Goal: Task Accomplishment & Management: Use online tool/utility

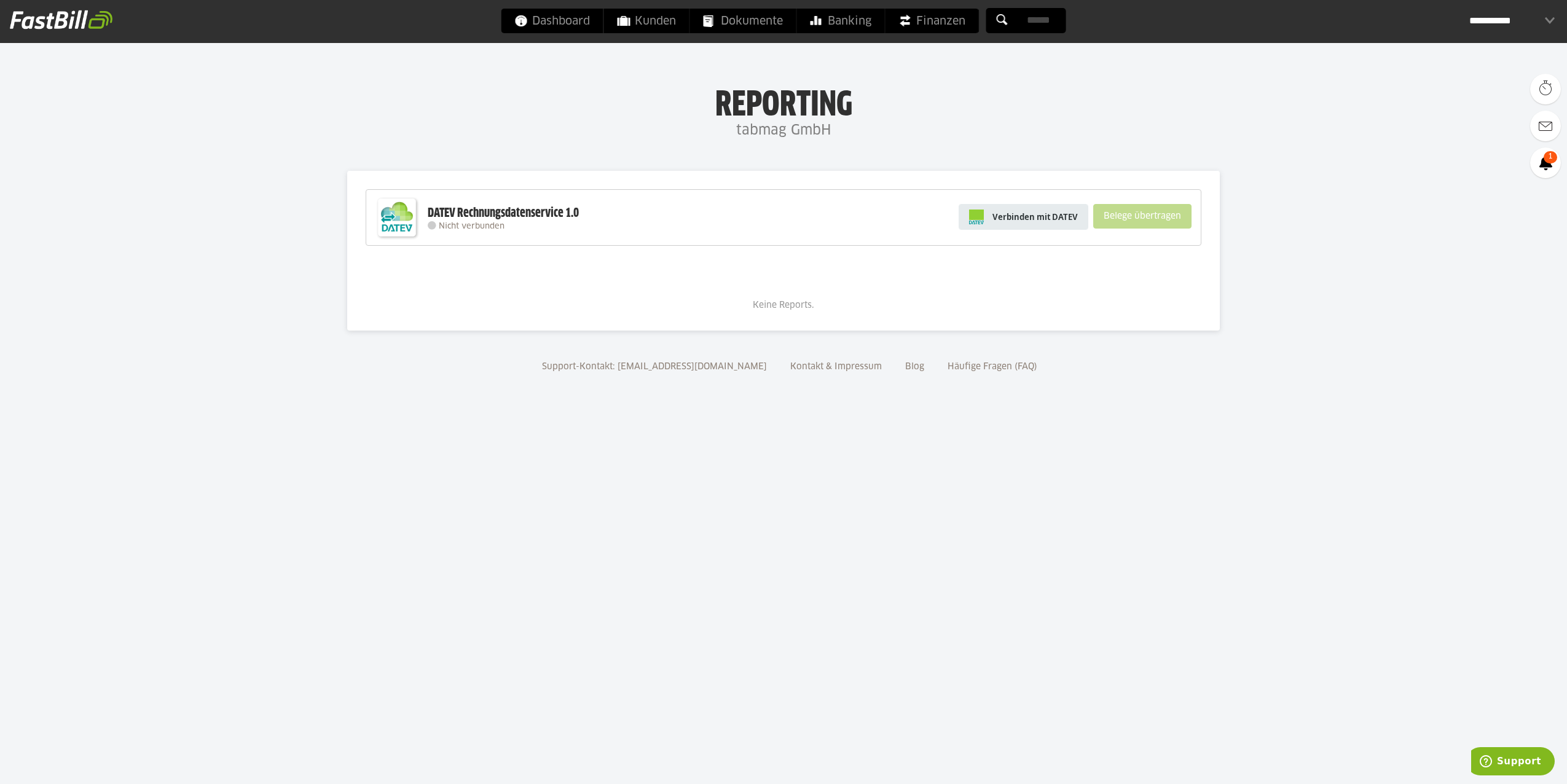
click at [1043, 215] on span "Verbinden mit DATEV" at bounding box center [1035, 217] width 85 height 12
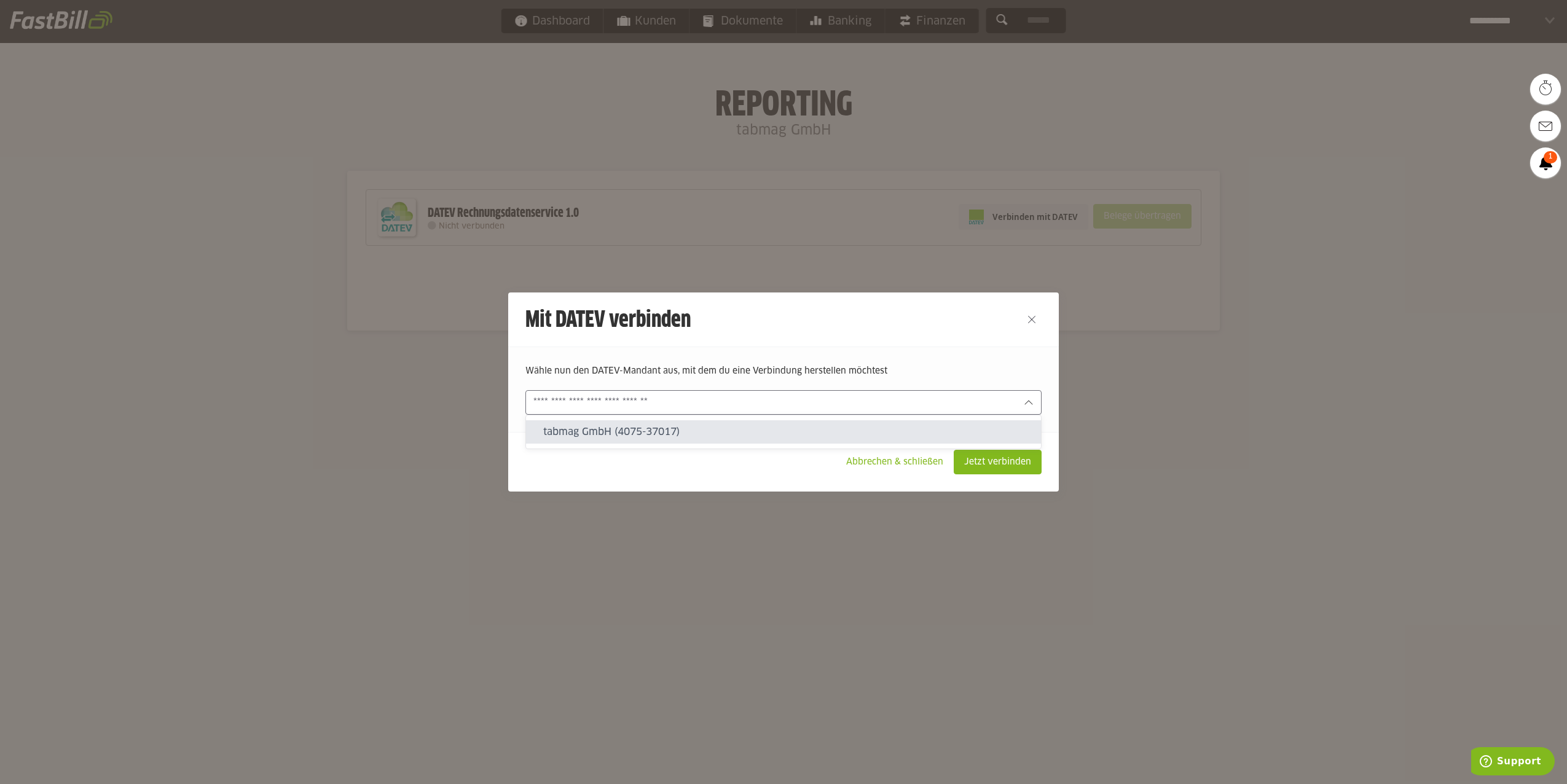
click at [920, 404] on input "text" at bounding box center [775, 402] width 483 height 14
click at [878, 433] on slot "tabmag GmbH (4075-37017)" at bounding box center [788, 432] width 488 height 14
type input "**********"
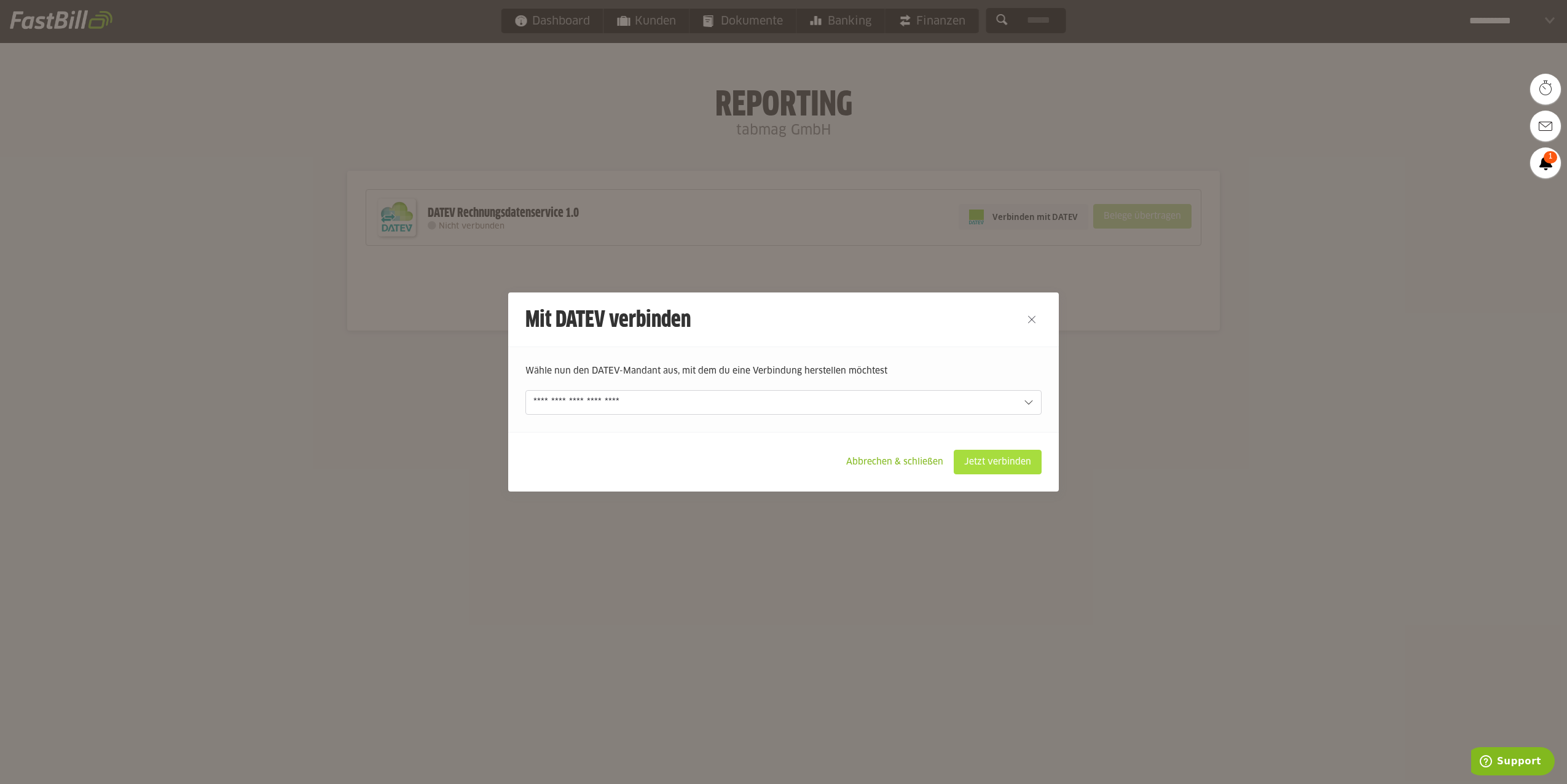
click at [1018, 469] on slot "Jetzt verbinden" at bounding box center [998, 462] width 87 height 23
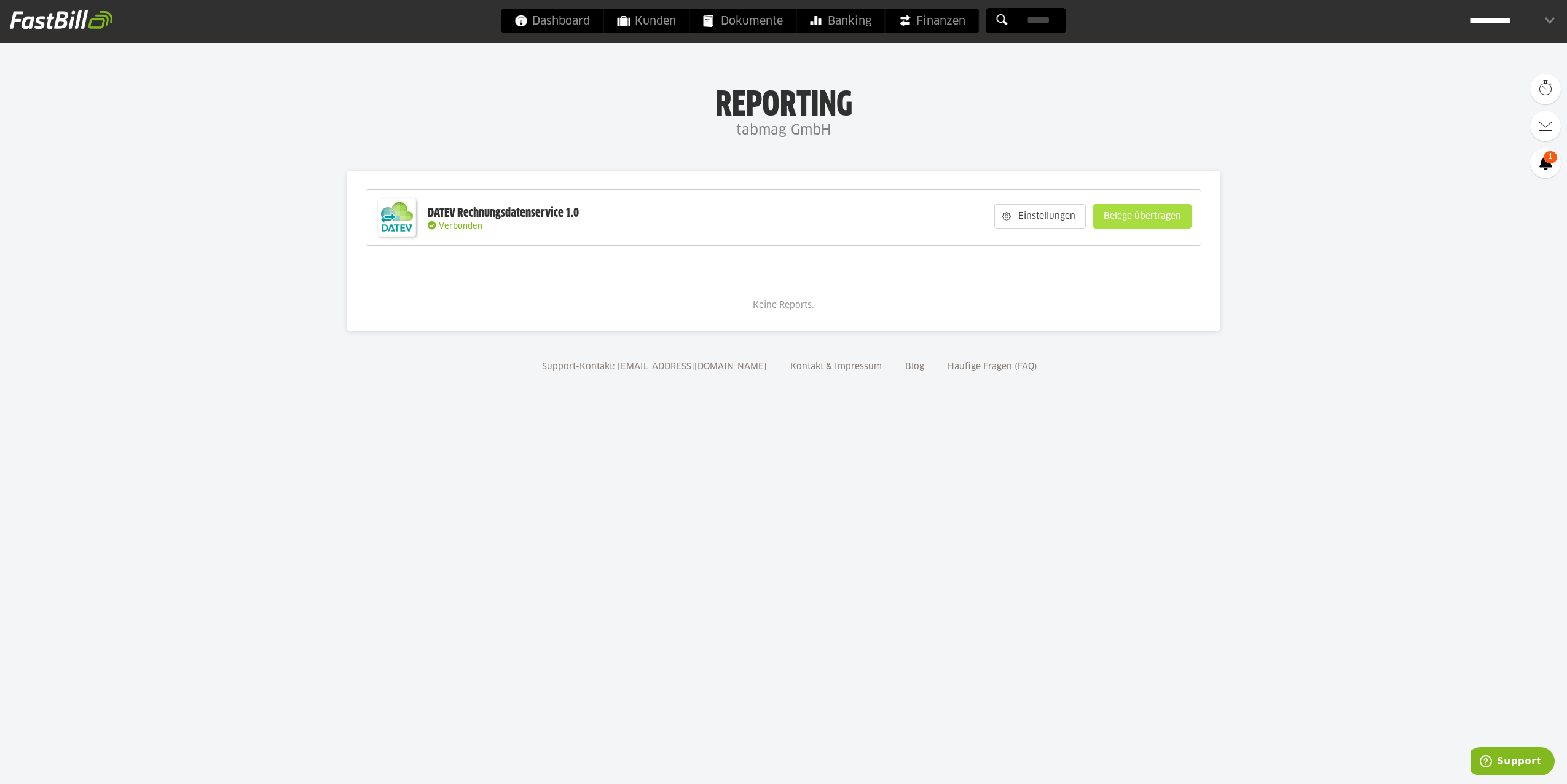
click at [1149, 215] on slot "Belege übertragen" at bounding box center [1142, 216] width 97 height 23
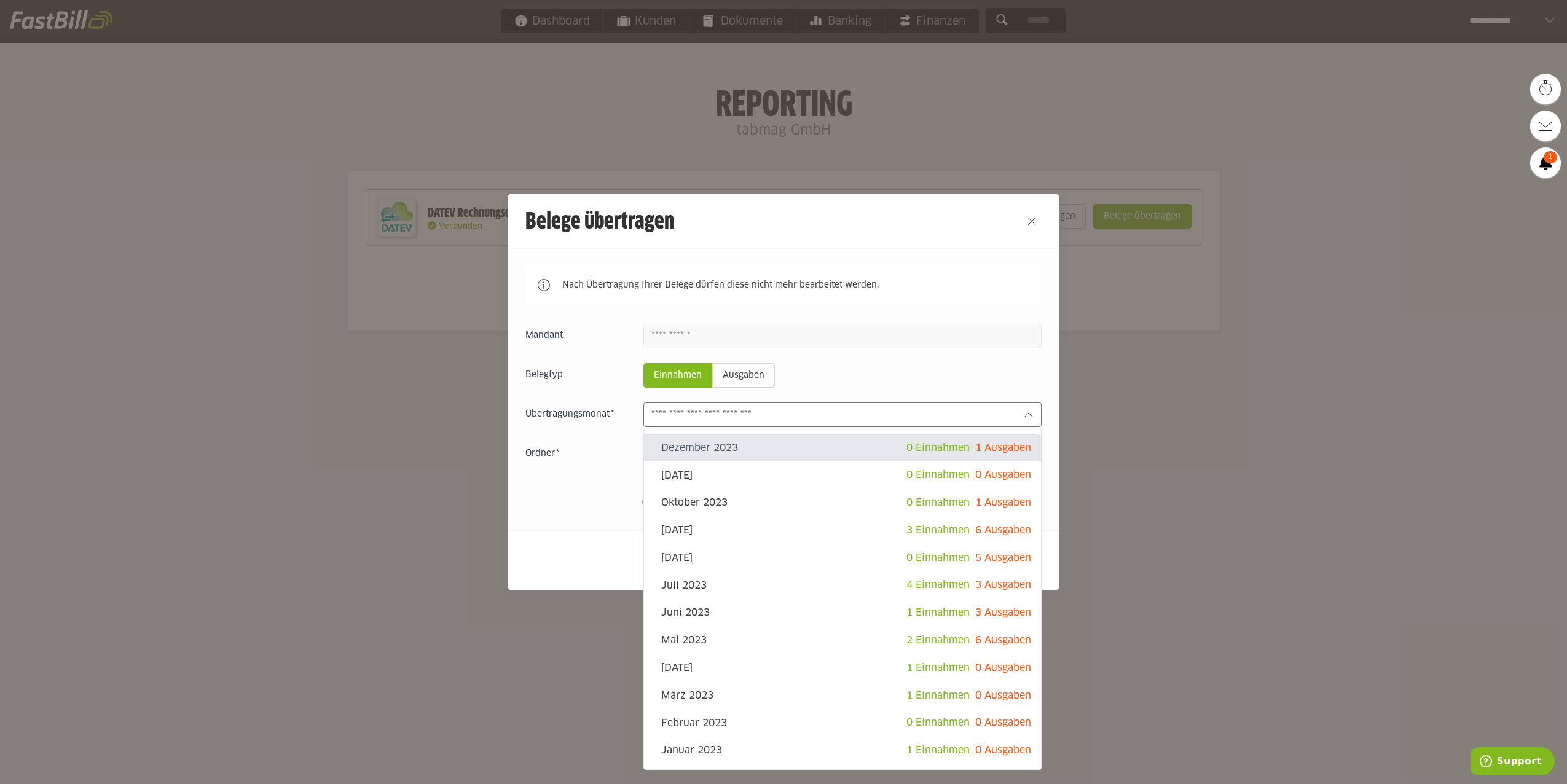
click at [819, 414] on input "text" at bounding box center [833, 414] width 363 height 14
click at [570, 500] on sl-switch "Bereits übertragene Belege werden übermittelt" at bounding box center [783, 502] width 516 height 12
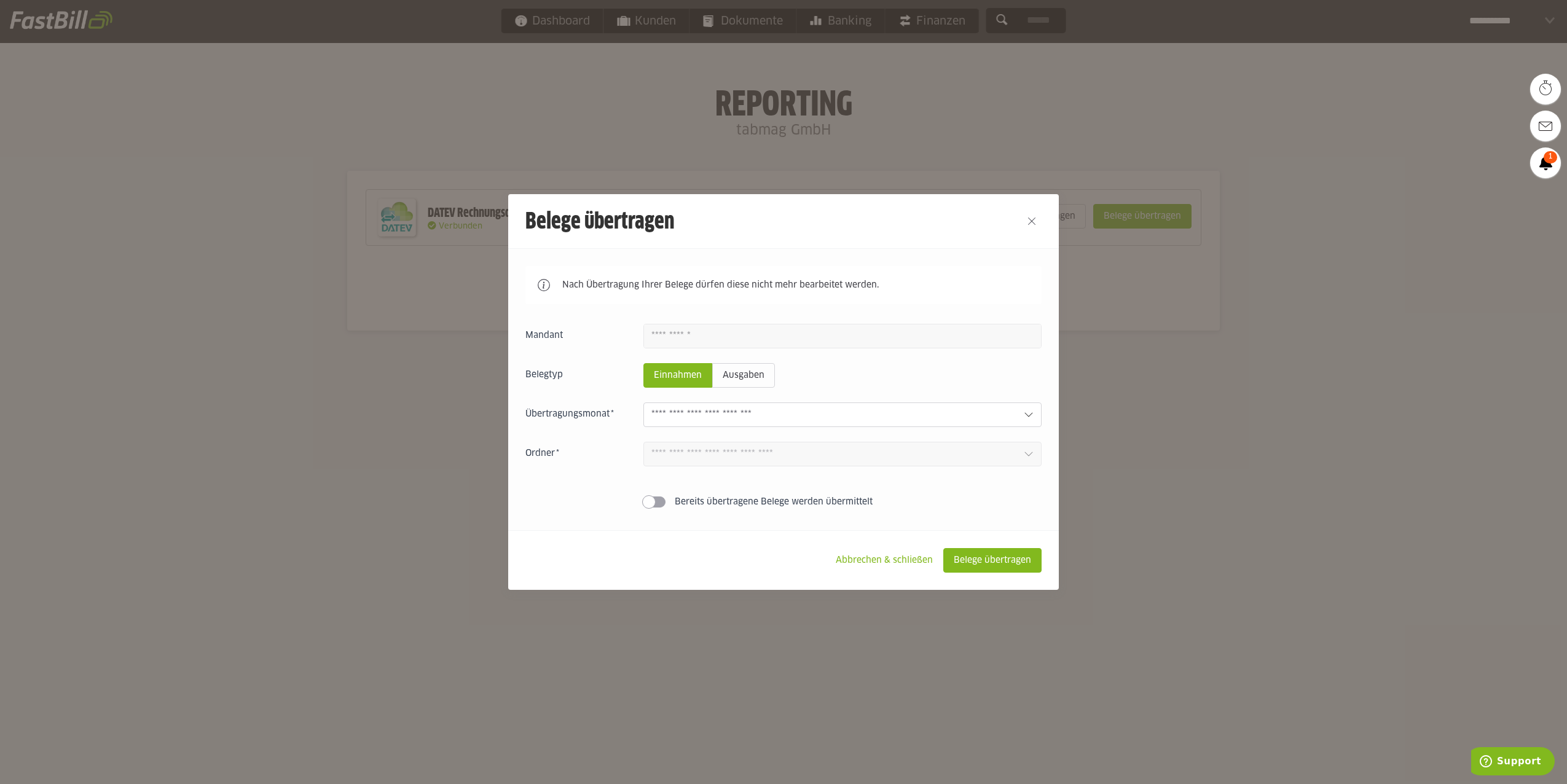
click at [779, 421] on input "text" at bounding box center [833, 414] width 363 height 14
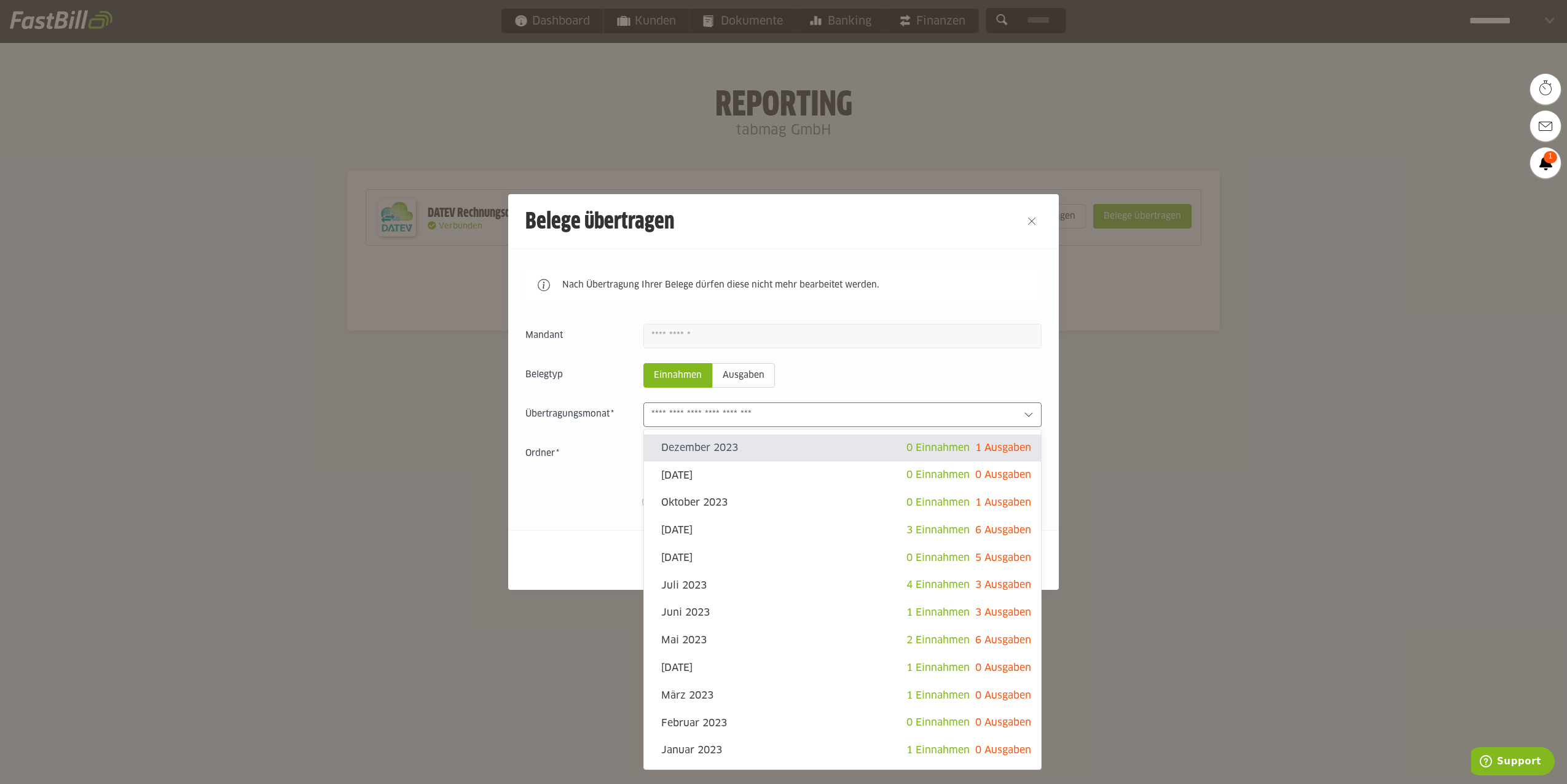
click at [779, 421] on input "text" at bounding box center [833, 414] width 363 height 14
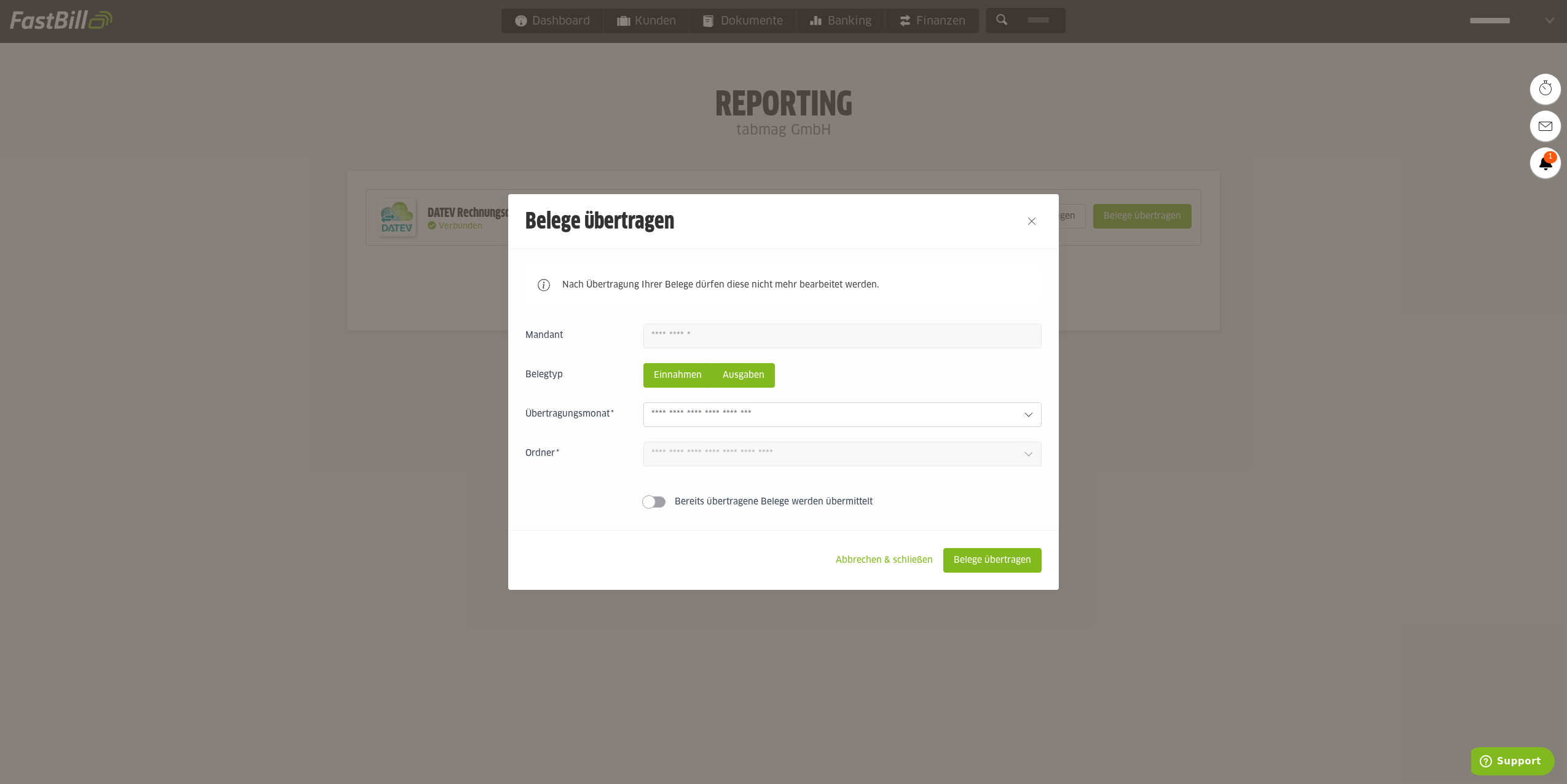
click at [745, 379] on slot "Ausgaben" at bounding box center [744, 376] width 61 height 23
click at [749, 413] on input "text" at bounding box center [833, 414] width 363 height 14
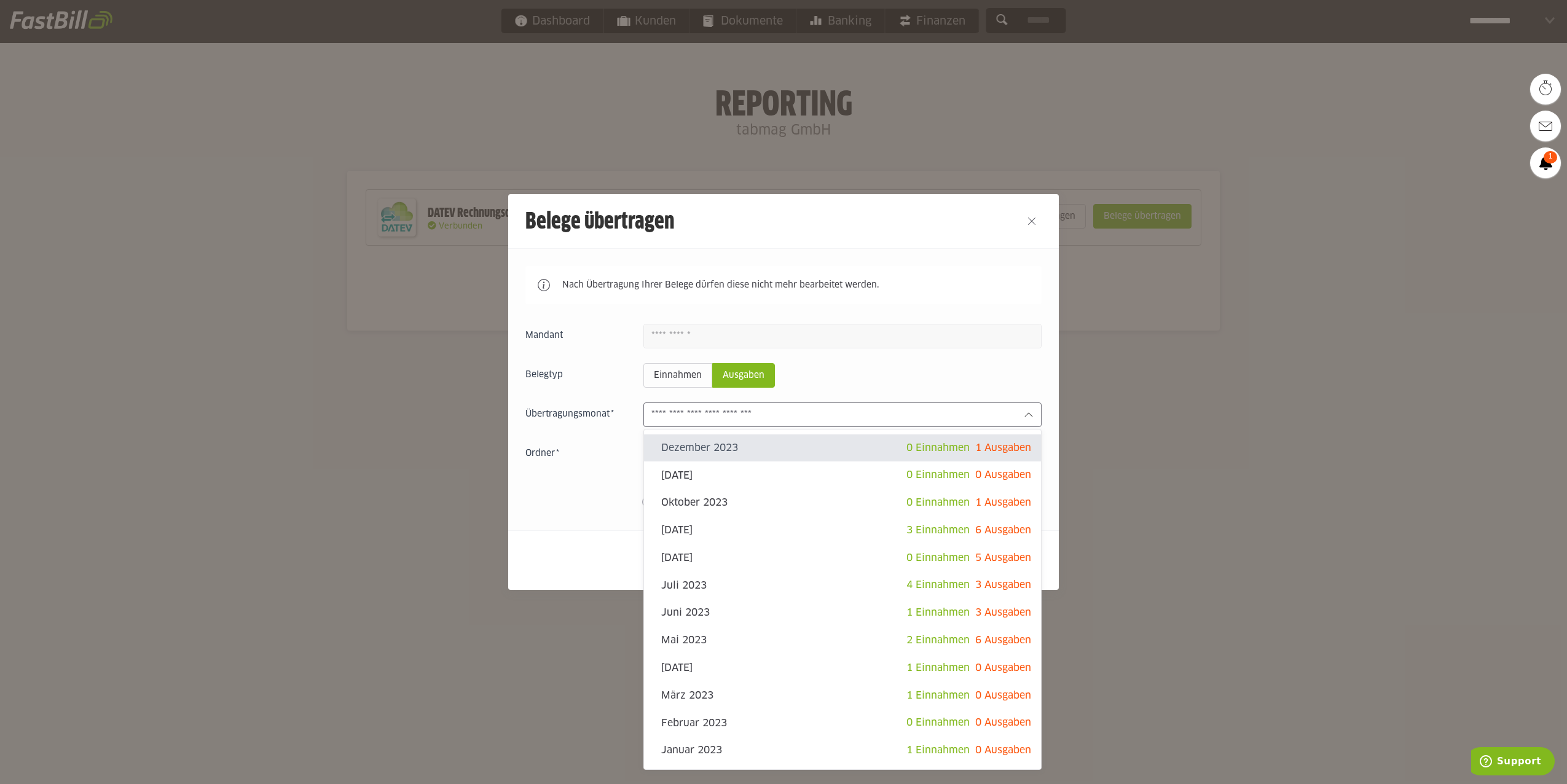
type sl-option "2023-12"
drag, startPoint x: 912, startPoint y: 355, endPoint x: 925, endPoint y: 355, distance: 13.0
click at [913, 353] on div "Einnahmen Ausgaben Dezember 2023 0 Einnahmen 1 Ausgaben November 2023 0 Einnahm…" at bounding box center [783, 419] width 516 height 190
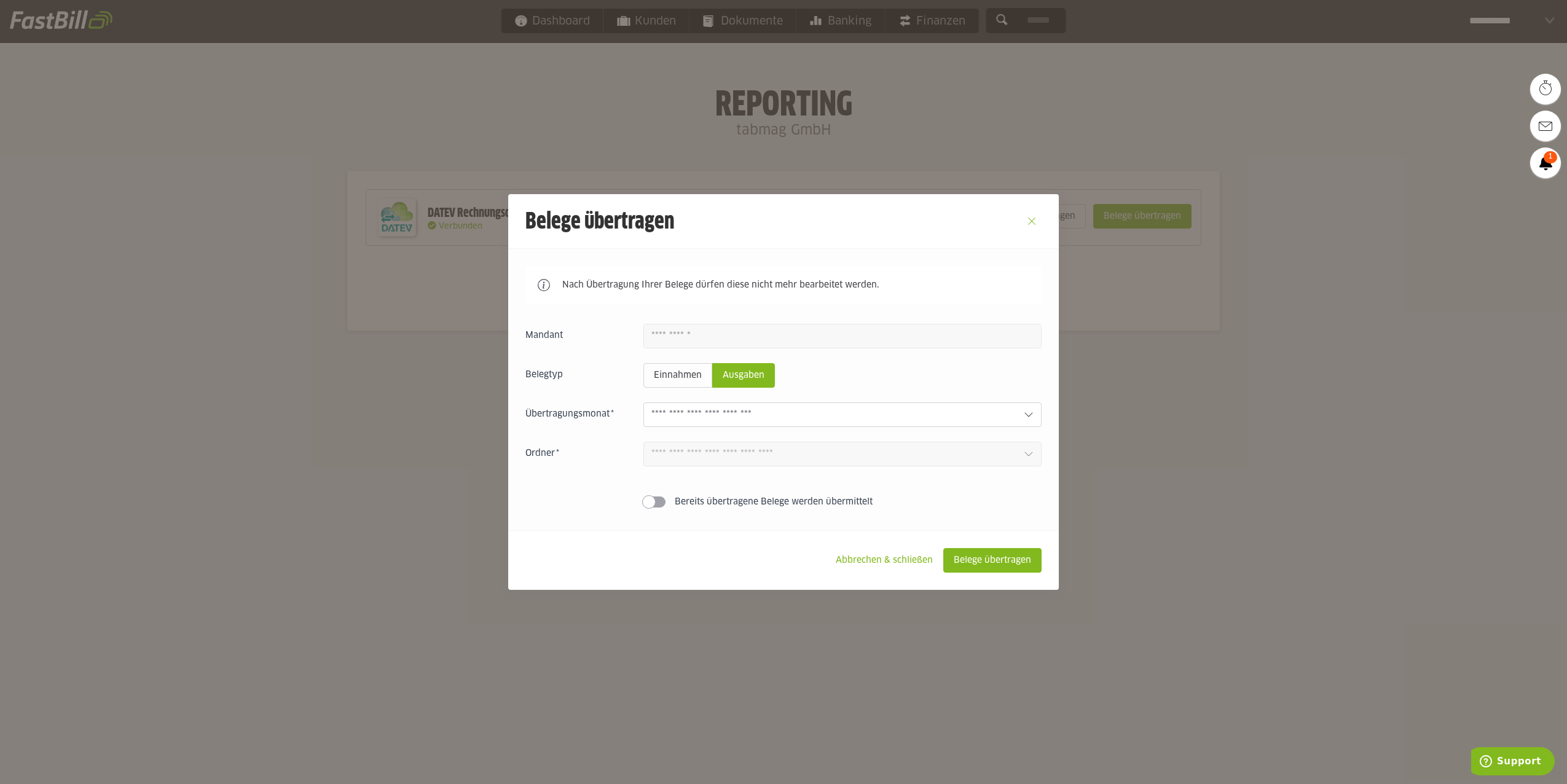
click at [1034, 221] on button "Close" at bounding box center [1032, 221] width 20 height 20
